Goal: Task Accomplishment & Management: Manage account settings

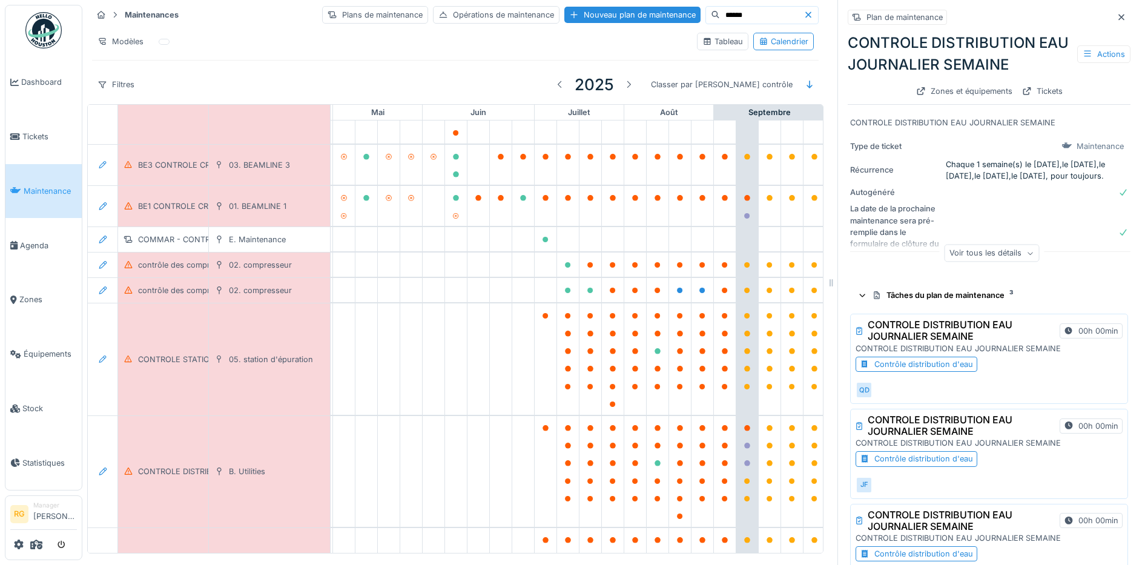
scroll to position [86, 0]
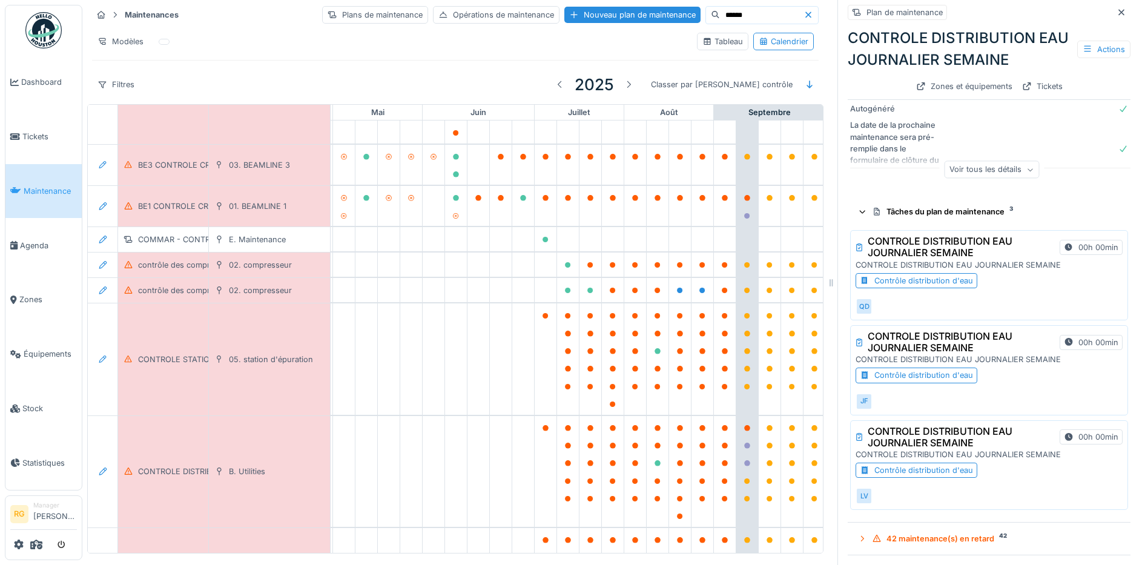
click at [897, 369] on div "Contrôle distribution d'eau" at bounding box center [924, 375] width 99 height 12
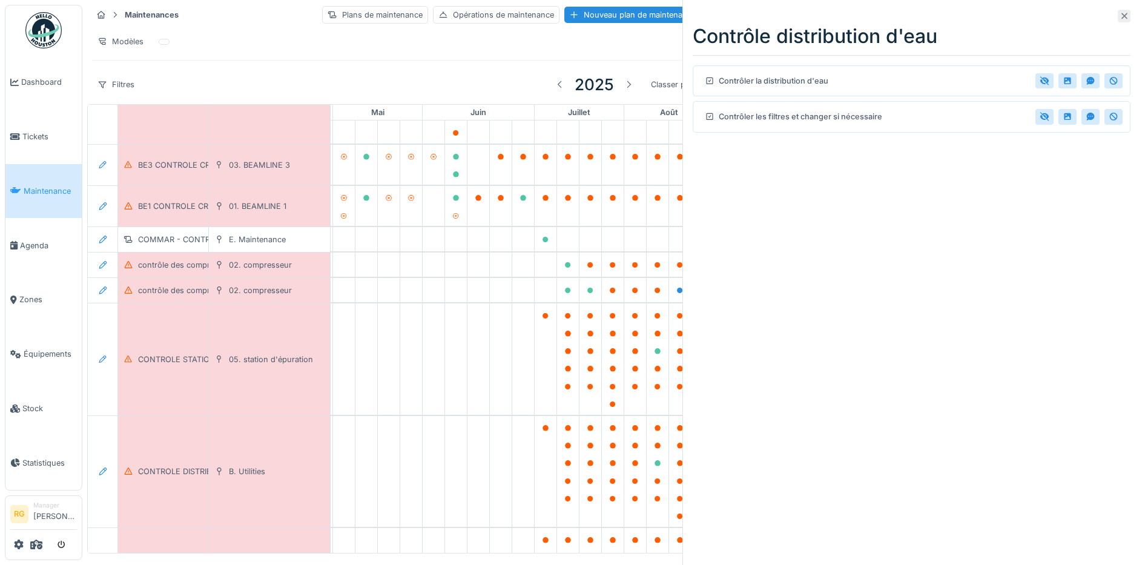
click at [1119, 15] on div at bounding box center [1124, 16] width 13 height 13
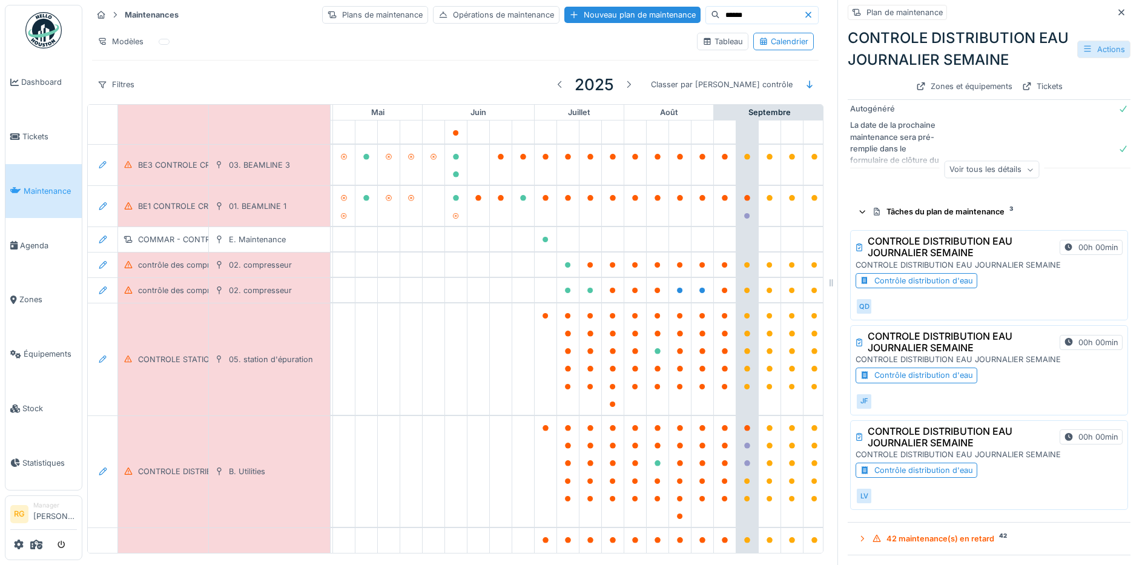
click at [1078, 41] on div "Actions" at bounding box center [1104, 50] width 53 height 18
click at [1015, 67] on div "Modifier" at bounding box center [1038, 76] width 109 height 18
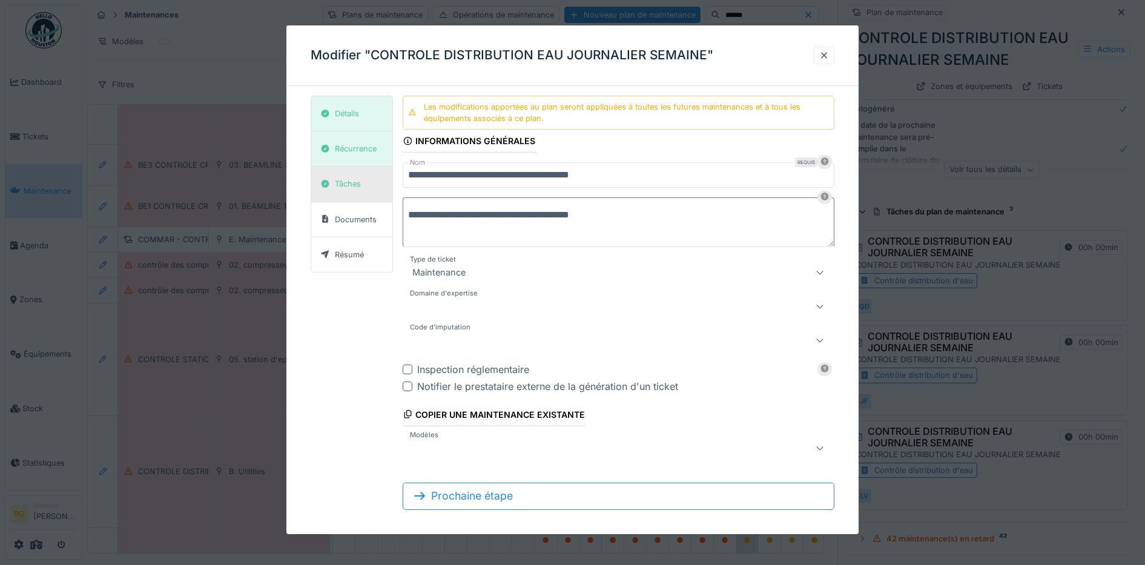
click at [350, 177] on div "Tâches" at bounding box center [340, 183] width 49 height 15
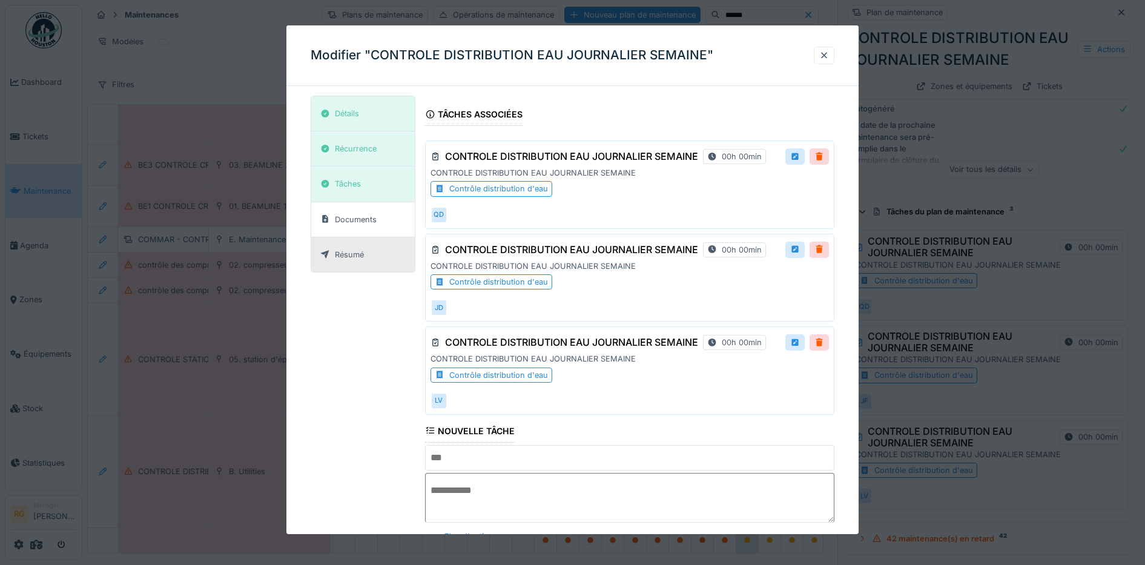
click at [360, 250] on div "Résumé" at bounding box center [349, 255] width 29 height 12
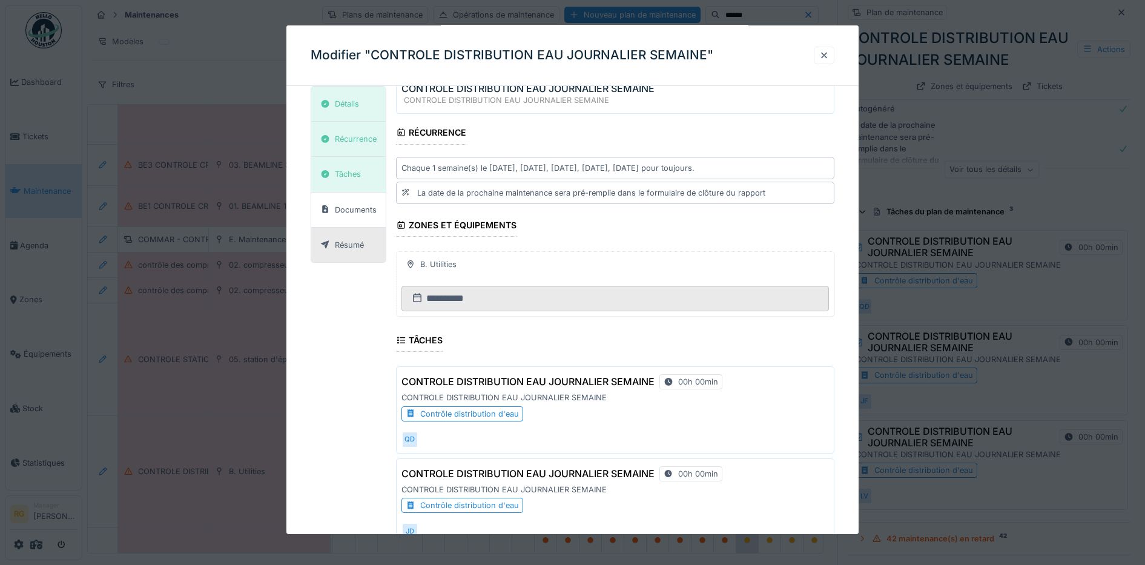
scroll to position [360, 0]
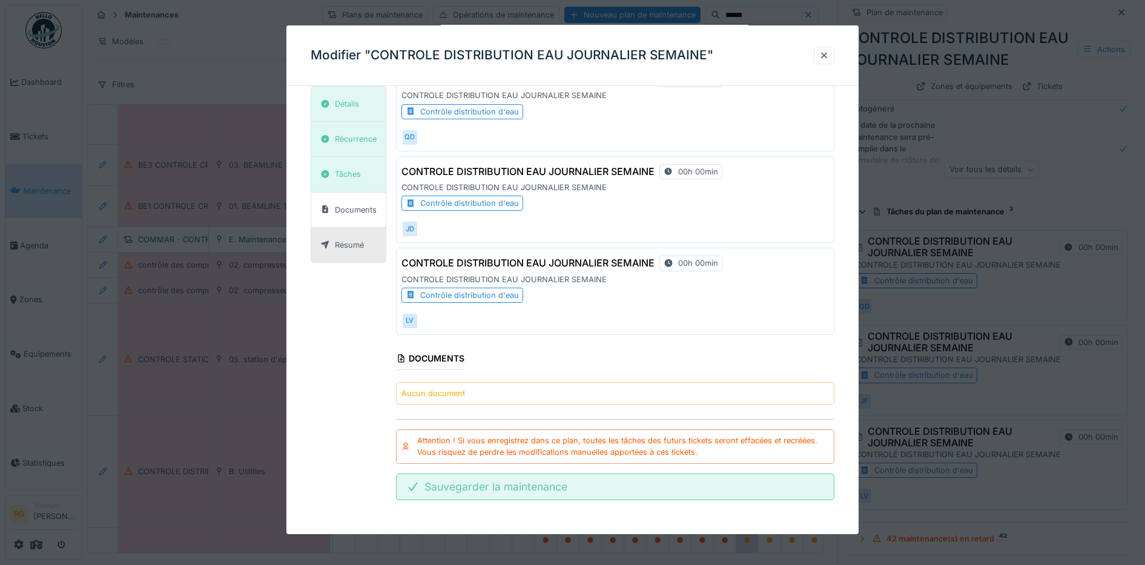
click at [551, 488] on div "Sauvegarder la maintenance" at bounding box center [615, 487] width 439 height 27
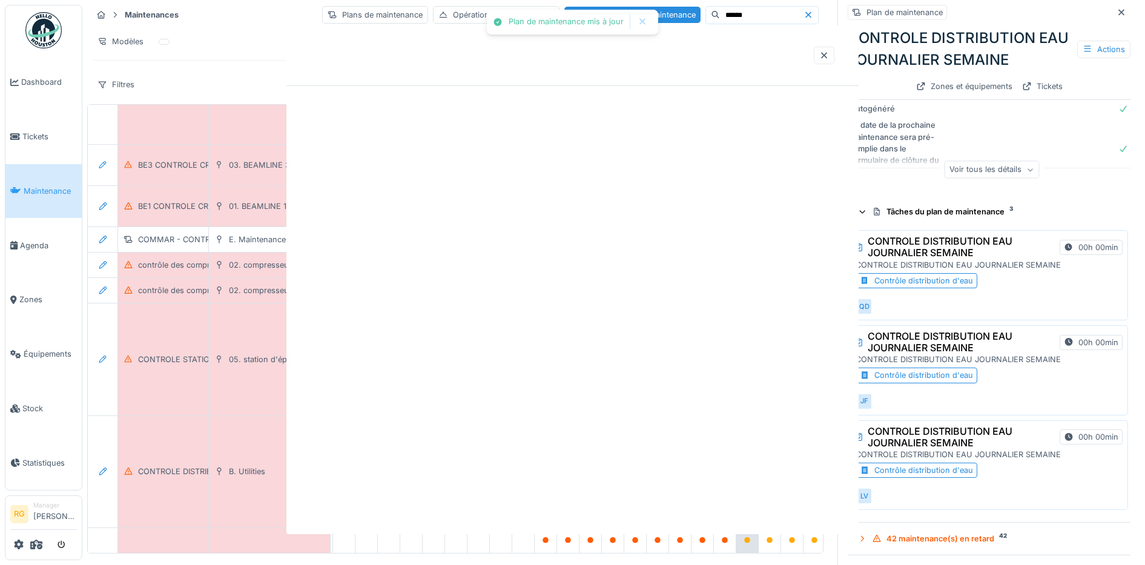
scroll to position [0, 0]
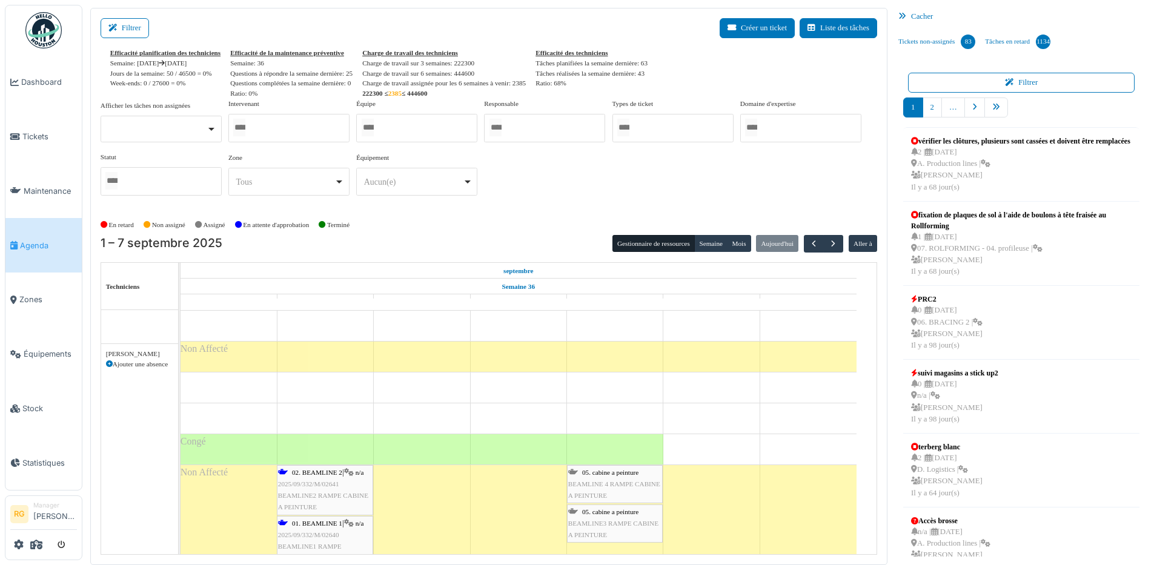
scroll to position [303, 0]
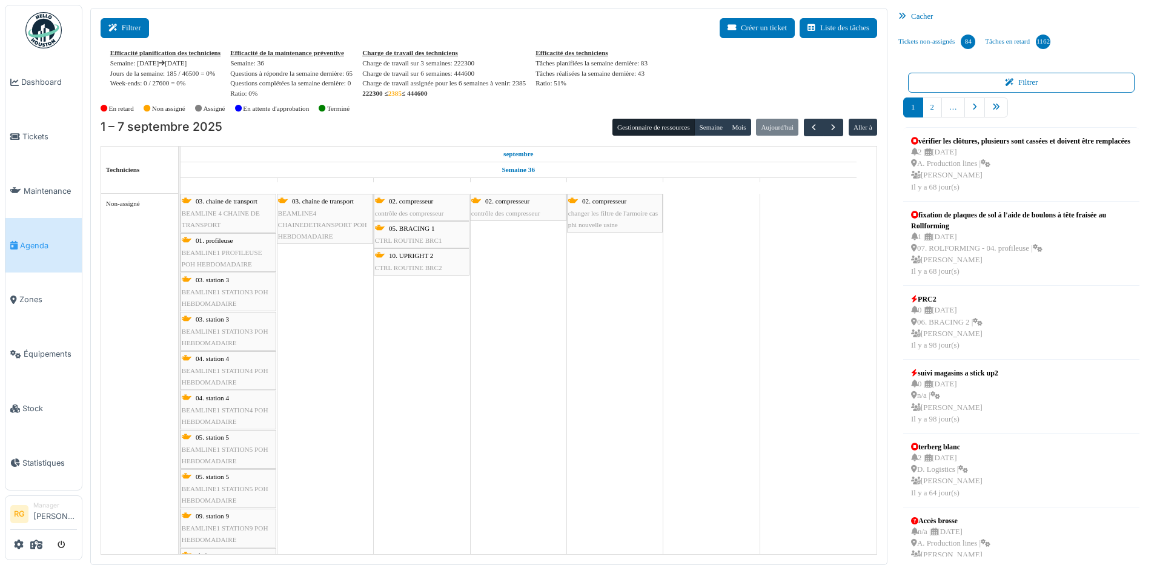
click at [140, 26] on button "Filtrer" at bounding box center [125, 28] width 48 height 20
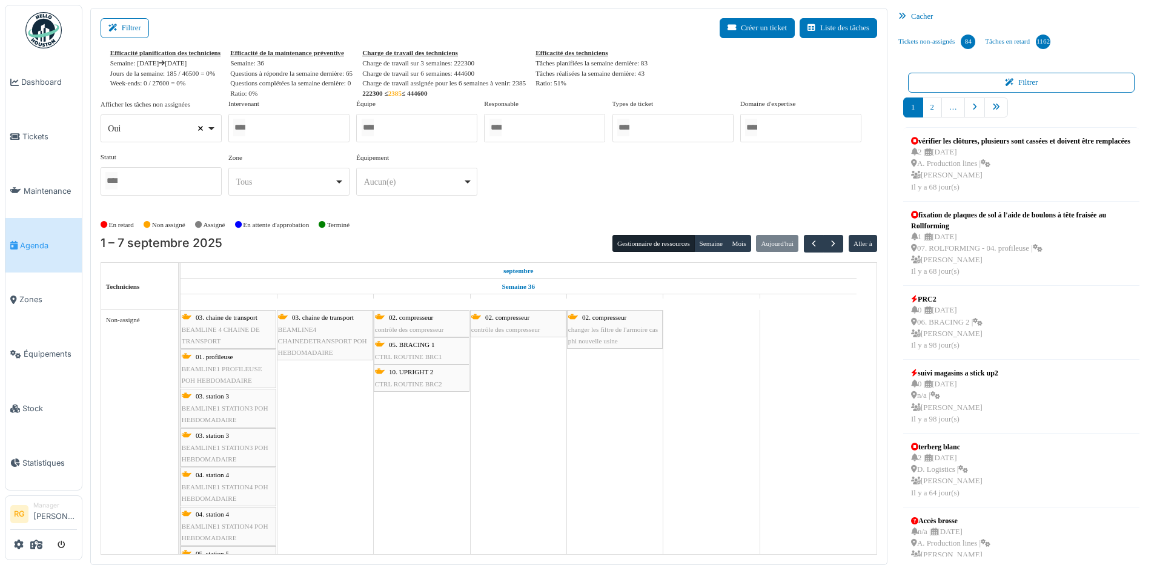
select select
